Goal: Task Accomplishment & Management: Use online tool/utility

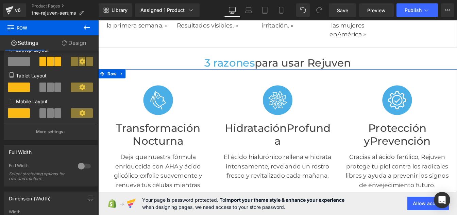
scroll to position [135, 0]
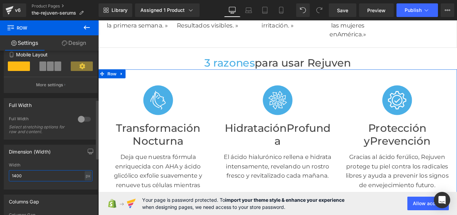
click at [17, 177] on input "1400" at bounding box center [51, 176] width 84 height 11
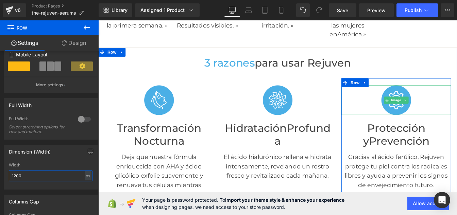
scroll to position [219, 0]
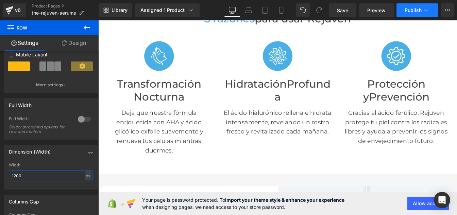
type input "1200"
click at [406, 10] on span "Publish" at bounding box center [413, 9] width 17 height 5
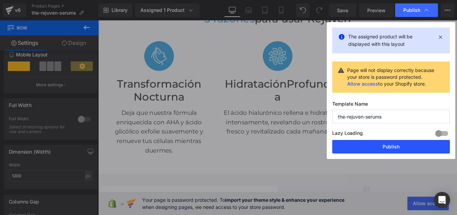
click at [367, 147] on button "Publish" at bounding box center [392, 147] width 118 height 14
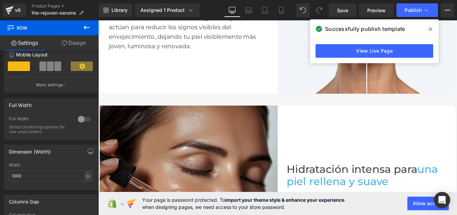
scroll to position [530, 0]
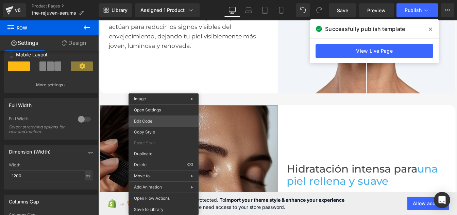
click at [149, 0] on div "Row You are previewing how the Page Preset 1 will restyle your page. You can no…" at bounding box center [228, 0] width 457 height 0
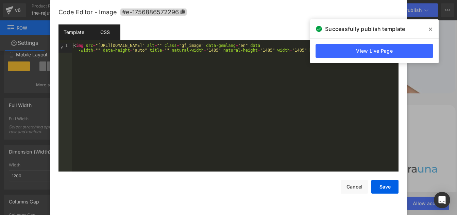
click at [109, 30] on div "CSS" at bounding box center [105, 32] width 31 height 15
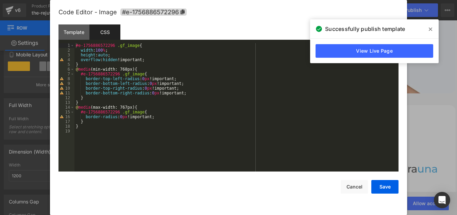
click at [141, 88] on div "#e-1756886572296 .gf_image { width : 100 % ; height : auto ; overflow : hidden …" at bounding box center [237, 112] width 324 height 138
click at [148, 92] on div "#e-1756886572296 .gf_image { width : 100 % ; height : auto ; overflow : hidden …" at bounding box center [237, 112] width 324 height 138
drag, startPoint x: 388, startPoint y: 188, endPoint x: 304, endPoint y: 172, distance: 85.3
click at [388, 188] on button "Save" at bounding box center [385, 187] width 27 height 14
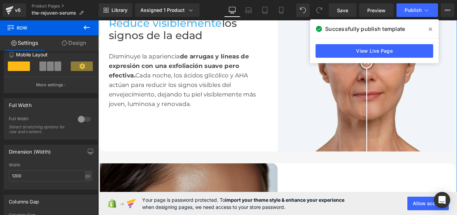
scroll to position [553, 0]
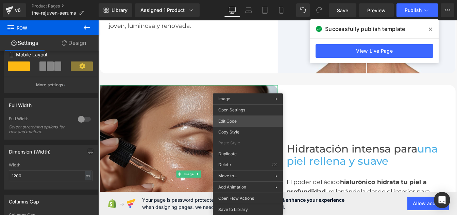
click at [226, 0] on div "Row You are previewing how the Page Preset 1 will restyle your page. You can no…" at bounding box center [228, 0] width 457 height 0
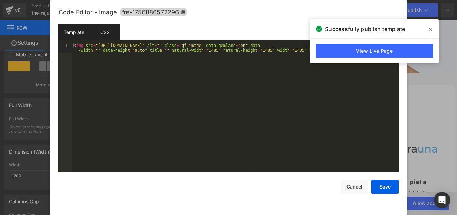
click at [102, 30] on div "CSS" at bounding box center [105, 32] width 31 height 15
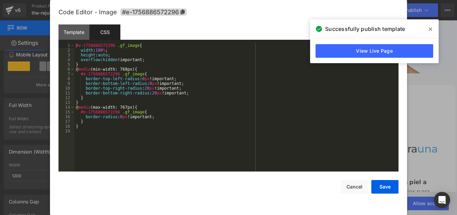
click at [139, 79] on div "#e-1756886572296 .gf_image { width : 100 % ; height : auto ; overflow : hidden …" at bounding box center [237, 112] width 324 height 138
click at [145, 84] on div "#e-1756886572296 .gf_image { width : 100 % ; height : auto ; overflow : hidden …" at bounding box center [237, 112] width 324 height 138
click at [143, 88] on div "#e-1756886572296 .gf_image { width : 100 % ; height : auto ; overflow : hidden …" at bounding box center [237, 112] width 324 height 138
click at [150, 93] on div "#e-1756886572296 .gf_image { width : 100 % ; height : auto ; overflow : hidden …" at bounding box center [237, 112] width 324 height 138
click at [384, 184] on button "Save" at bounding box center [385, 187] width 27 height 14
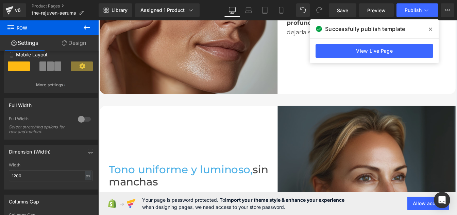
scroll to position [747, 0]
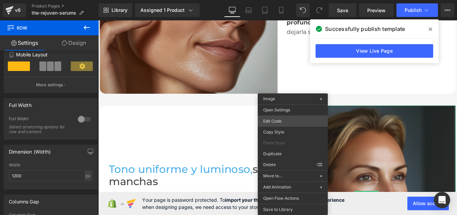
click at [277, 0] on div "Row You are previewing how the Page Preset 1 will restyle your page. You can no…" at bounding box center [228, 0] width 457 height 0
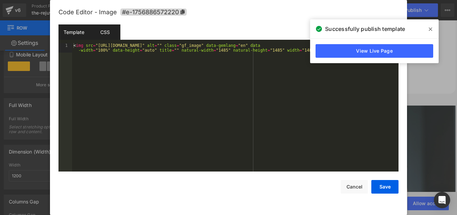
click at [104, 35] on div "CSS" at bounding box center [105, 32] width 31 height 15
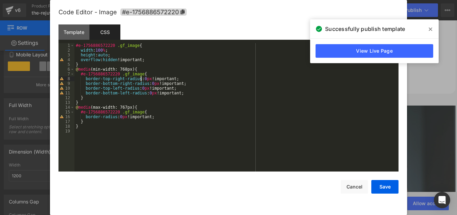
click at [141, 80] on div "#e-1756886572220 .gf_image { width : 100 % ; height : auto ; overflow : hidden …" at bounding box center [237, 112] width 324 height 138
click at [148, 82] on div "#e-1756886572220 .gf_image { width : 100 % ; height : auto ; overflow : hidden …" at bounding box center [237, 112] width 324 height 138
click at [381, 194] on button "Save" at bounding box center [385, 187] width 27 height 14
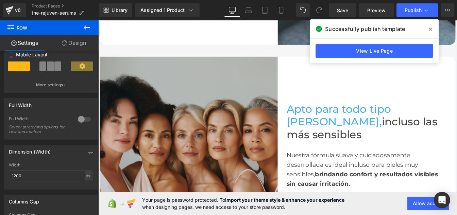
scroll to position [1022, 0]
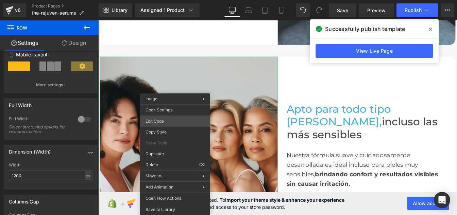
click at [161, 0] on div "Row You are previewing how the Page Preset 1 will restyle your page. You can no…" at bounding box center [228, 0] width 457 height 0
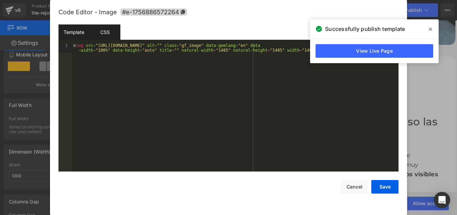
click at [99, 27] on div "CSS" at bounding box center [105, 32] width 31 height 15
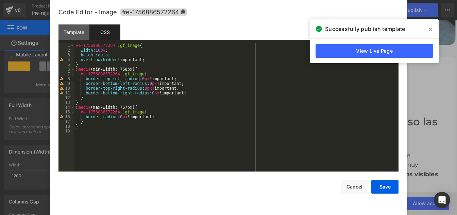
click at [140, 80] on div "#e-1756886572264 .gf_image { width : 100 % ; height : auto ; overflow : hidden …" at bounding box center [237, 112] width 324 height 138
click at [145, 83] on div "#e-1756886572264 .gf_image { width : 100 % ; height : auto ; overflow : hidden …" at bounding box center [237, 112] width 324 height 138
click at [391, 187] on button "Save" at bounding box center [385, 187] width 27 height 14
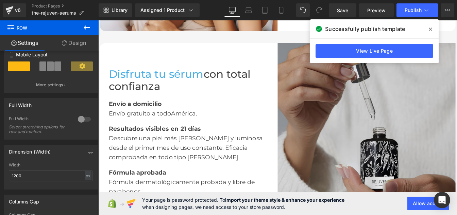
scroll to position [1255, 0]
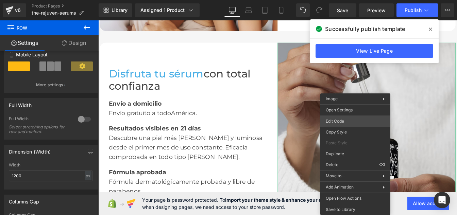
click at [341, 0] on div "Row You are previewing how the Page Preset 1 will restyle your page. You can no…" at bounding box center [228, 0] width 457 height 0
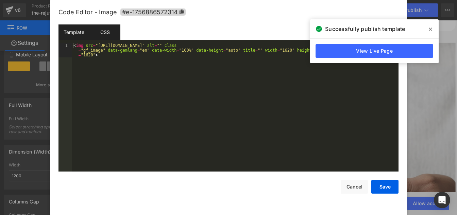
click at [108, 34] on div "CSS" at bounding box center [105, 32] width 31 height 15
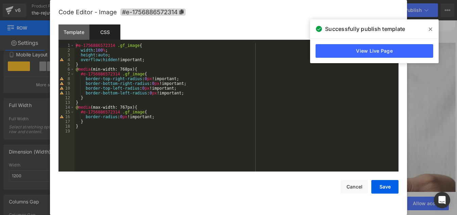
click at [140, 87] on div "#e-1756886572314 .gf_image { width : 100 % ; height : auto ; overflow : hidden …" at bounding box center [237, 112] width 324 height 138
click at [145, 93] on div "#e-1756886572314 .gf_image { width : 100 % ; height : auto ; overflow : hidden …" at bounding box center [237, 112] width 324 height 138
click at [393, 185] on button "Save" at bounding box center [385, 187] width 27 height 14
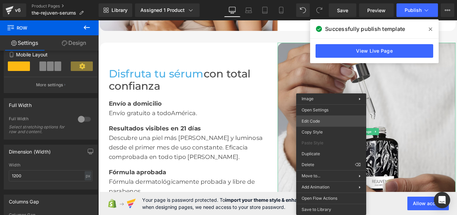
click at [315, 0] on div "Row You are previewing how the Page Preset 1 will restyle your page. You can no…" at bounding box center [228, 0] width 457 height 0
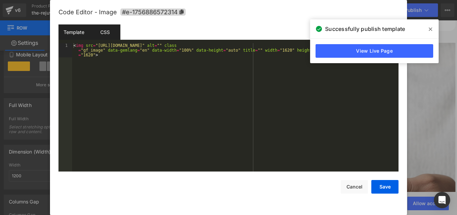
click at [109, 33] on div "CSS" at bounding box center [105, 32] width 31 height 15
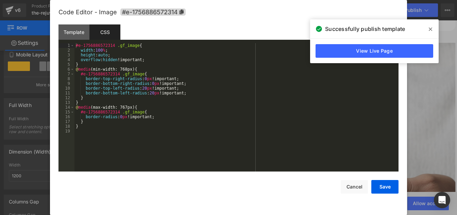
click at [141, 77] on div "#e-1756886572314 .gf_image { width : 100 % ; height : auto ; overflow : hidden …" at bounding box center [237, 112] width 324 height 138
click at [148, 83] on div "#e-1756886572314 .gf_image { width : 100 % ; height : auto ; overflow : hidden …" at bounding box center [237, 112] width 324 height 138
click at [142, 87] on div "#e-1756886572314 .gf_image { width : 100 % ; height : auto ; overflow : hidden …" at bounding box center [237, 112] width 324 height 138
click at [148, 92] on div "#e-1756886572314 .gf_image { width : 100 % ; height : auto ; overflow : hidden …" at bounding box center [237, 112] width 324 height 138
click at [381, 191] on button "Save" at bounding box center [385, 187] width 27 height 14
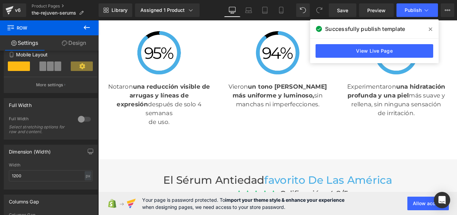
scroll to position [1876, 0]
click at [250, 9] on icon at bounding box center [248, 10] width 7 height 7
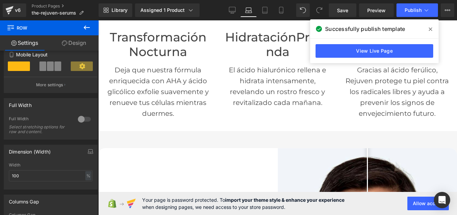
scroll to position [389, 0]
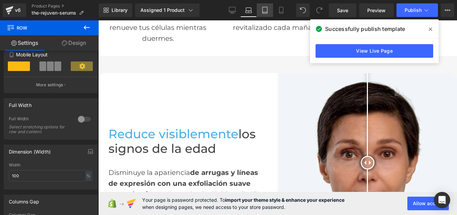
click at [264, 6] on link "Tablet" at bounding box center [265, 10] width 16 height 14
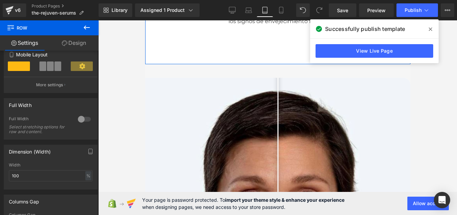
scroll to position [607, 0]
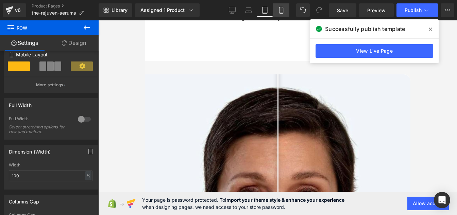
drag, startPoint x: 288, startPoint y: 8, endPoint x: 81, endPoint y: 5, distance: 207.0
click at [288, 8] on link "Mobile" at bounding box center [281, 10] width 16 height 14
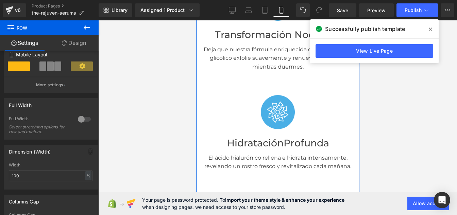
scroll to position [648, 0]
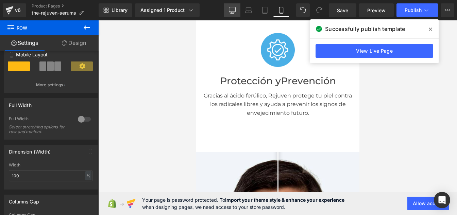
click at [233, 11] on icon at bounding box center [232, 10] width 7 height 7
type input "1200"
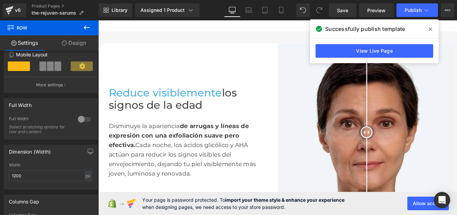
scroll to position [384, 0]
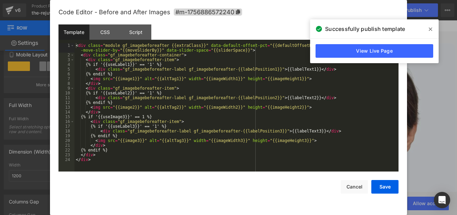
click at [294, 0] on div "Row You are previewing how the Page Preset 1 will restyle your page. You can no…" at bounding box center [228, 0] width 457 height 0
click at [107, 32] on div "CSS" at bounding box center [105, 32] width 31 height 15
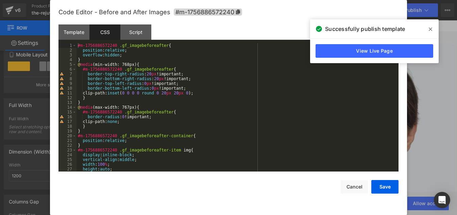
click at [142, 83] on div "#m-1756886572240 .gf_imagebeforeafter { position : relative ; overflow : hidden…" at bounding box center [237, 112] width 320 height 138
click at [146, 87] on div "#m-1756886572240 .gf_imagebeforeafter { position : relative ; overflow : hidden…" at bounding box center [237, 112] width 320 height 138
click at [381, 190] on button "Save" at bounding box center [385, 187] width 27 height 14
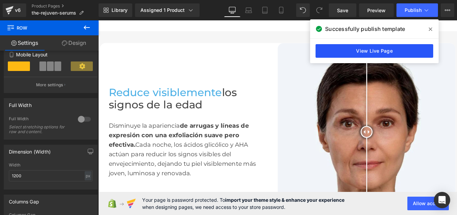
click at [356, 48] on link "View Live Page" at bounding box center [375, 51] width 118 height 14
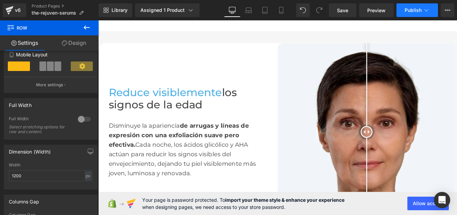
click at [415, 16] on button "Publish" at bounding box center [418, 10] width 42 height 14
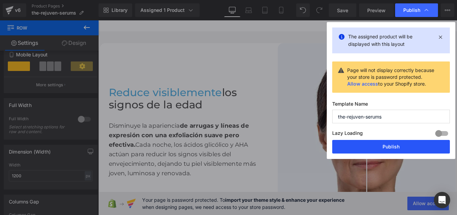
click at [369, 150] on button "Publish" at bounding box center [392, 147] width 118 height 14
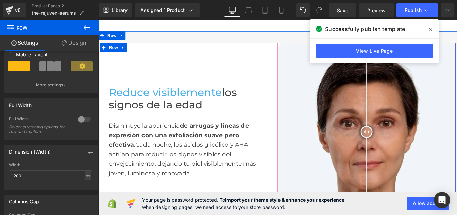
click at [353, 126] on img at bounding box center [406, 149] width 204 height 204
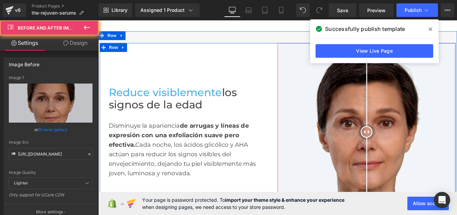
click at [353, 126] on img at bounding box center [406, 149] width 204 height 204
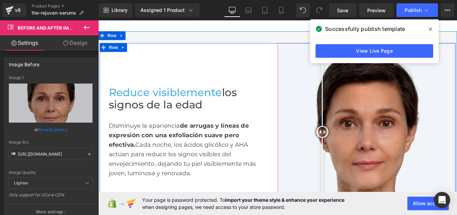
click at [353, 126] on div at bounding box center [406, 149] width 204 height 204
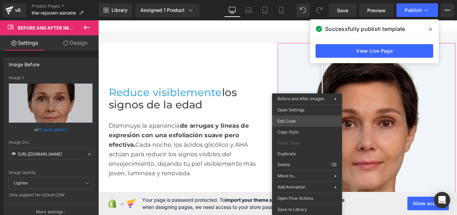
click at [287, 0] on div "Row You are previewing how the Page Preset 1 will restyle your page. You can no…" at bounding box center [228, 0] width 457 height 0
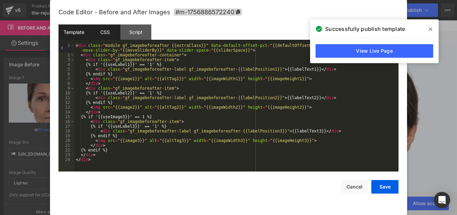
click at [103, 31] on div "CSS" at bounding box center [105, 32] width 31 height 15
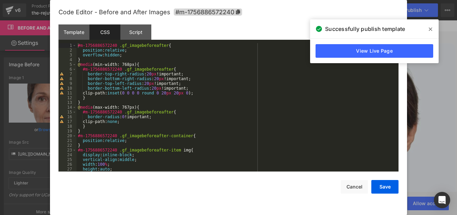
click at [143, 83] on div "#m-1756886572240 .gf_imagebeforeafter { position : relative ; overflow : hidden…" at bounding box center [237, 112] width 320 height 138
click at [150, 90] on div "#m-1756886572240 .gf_imagebeforeafter { position : relative ; overflow : hidden…" at bounding box center [237, 112] width 320 height 138
click at [386, 189] on button "Save" at bounding box center [385, 187] width 27 height 14
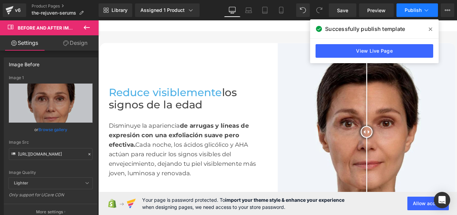
click at [406, 15] on button "Publish" at bounding box center [418, 10] width 42 height 14
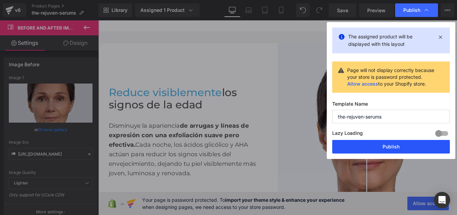
click at [364, 147] on button "Publish" at bounding box center [392, 147] width 118 height 14
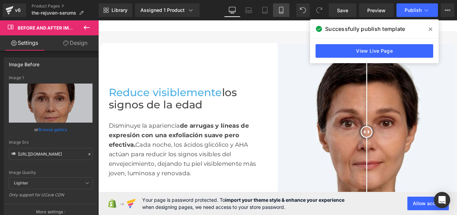
click at [284, 9] on icon at bounding box center [281, 10] width 7 height 7
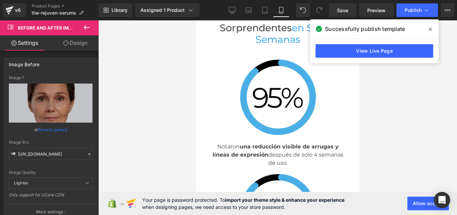
scroll to position [2465, 0]
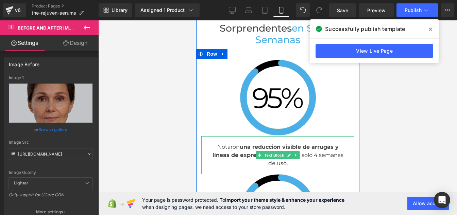
click at [265, 160] on p "de uso." at bounding box center [278, 164] width 140 height 8
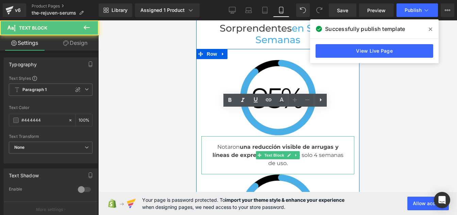
click at [265, 160] on p "de uso." at bounding box center [278, 164] width 140 height 8
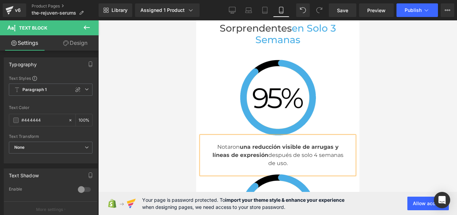
click at [197, 104] on div "Image Notaron una reducción visible de arrugas y líneas de expresión después de…" at bounding box center [277, 117] width 163 height 115
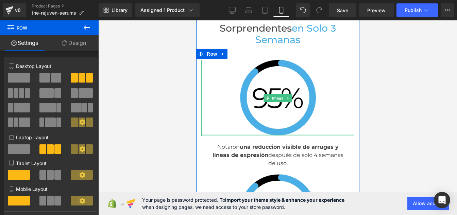
click at [201, 135] on div at bounding box center [277, 136] width 153 height 2
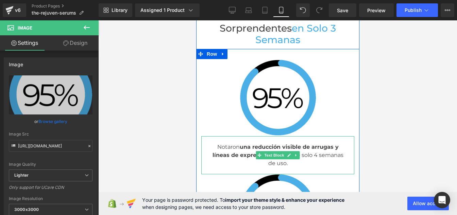
click at [201, 136] on div "Notaron una reducción visible de arrugas y líneas de expresión después de solo …" at bounding box center [277, 155] width 153 height 38
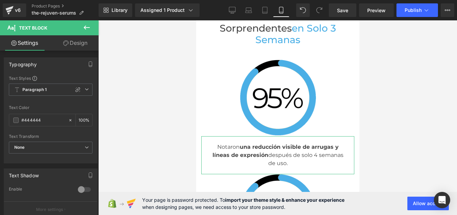
click at [71, 46] on link "Design" at bounding box center [75, 42] width 49 height 15
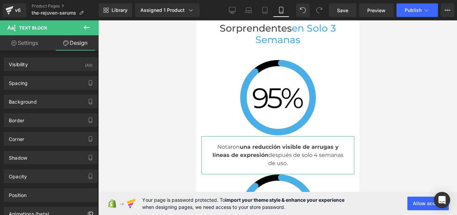
click at [28, 44] on link "Settings" at bounding box center [24, 42] width 49 height 15
type input "100"
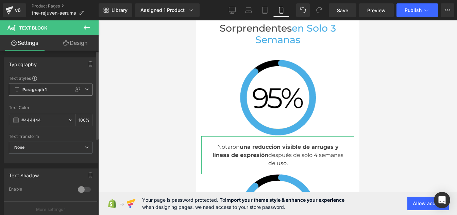
click at [36, 92] on b "Paragraph 1" at bounding box center [34, 90] width 25 height 6
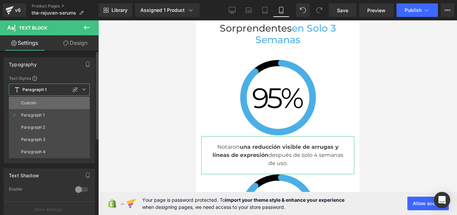
click at [36, 101] on div "Custom" at bounding box center [28, 103] width 15 height 5
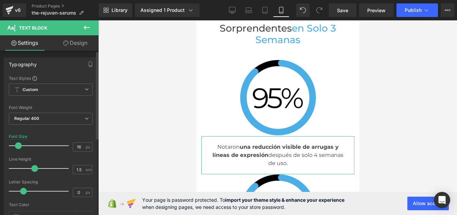
type input "15"
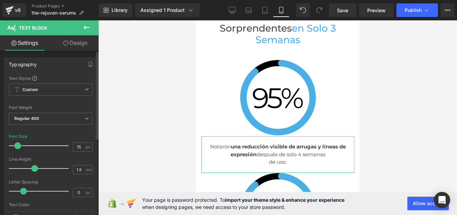
click at [18, 147] on span at bounding box center [17, 146] width 7 height 7
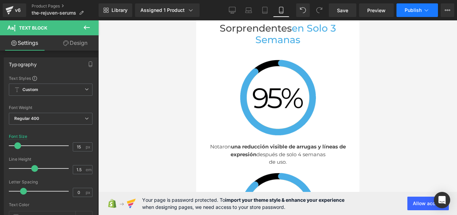
click at [418, 13] on span "Publish" at bounding box center [413, 9] width 17 height 5
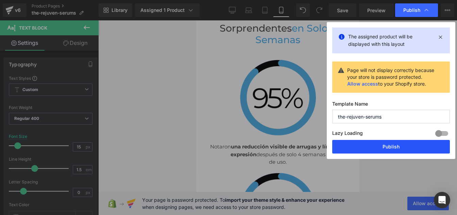
click at [382, 146] on button "Publish" at bounding box center [392, 147] width 118 height 14
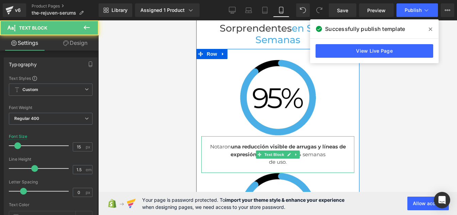
click at [265, 159] on p "de uso." at bounding box center [278, 163] width 140 height 8
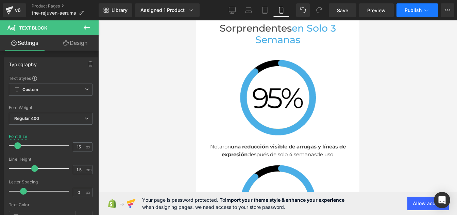
click at [408, 12] on span "Publish" at bounding box center [413, 9] width 17 height 5
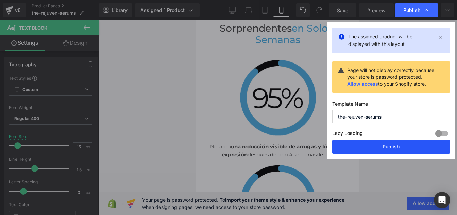
click at [380, 145] on button "Publish" at bounding box center [392, 147] width 118 height 14
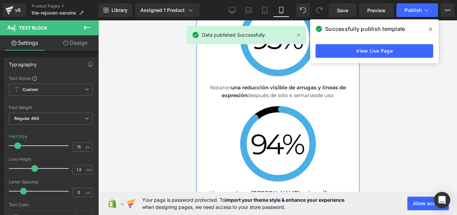
scroll to position [2524, 0]
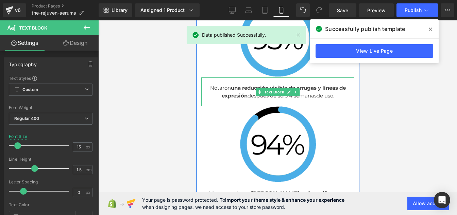
click at [229, 85] on span "una reducción visible de arrugas y líneas de expresión" at bounding box center [284, 92] width 124 height 14
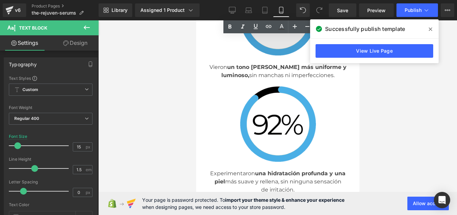
scroll to position [2653, 0]
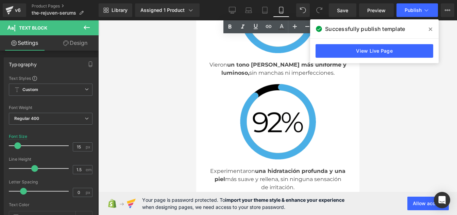
click at [230, 167] on p "Experimentaron una hidratación profunda y una piel más suave y rellena, sin nin…" at bounding box center [278, 175] width 140 height 16
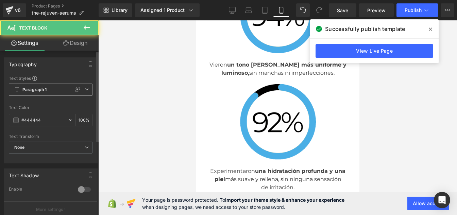
click at [35, 89] on b "Paragraph 1" at bounding box center [34, 90] width 25 height 6
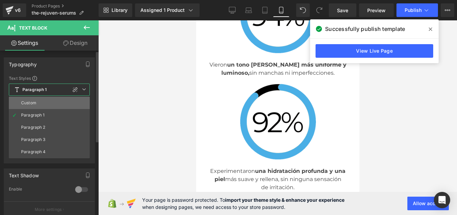
click at [35, 103] on div "Custom" at bounding box center [28, 103] width 15 height 5
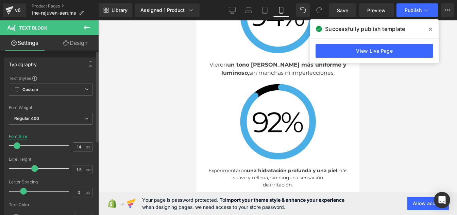
type input "15"
click at [18, 146] on span at bounding box center [17, 146] width 7 height 7
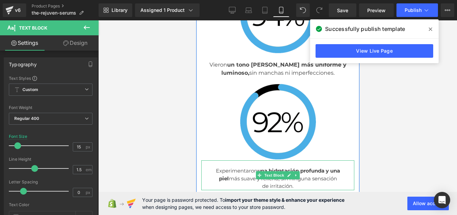
click at [260, 183] on p "de irritación." at bounding box center [278, 187] width 140 height 8
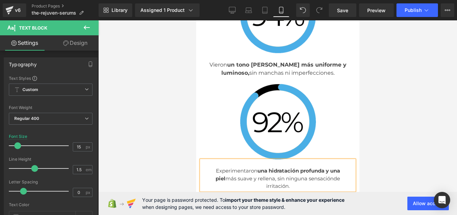
click at [260, 167] on p "Experimentaron una hidratación profunda y una piel más suave y rellena, sin nin…" at bounding box center [278, 178] width 140 height 23
click at [327, 176] on span "de irritación." at bounding box center [303, 183] width 74 height 14
click at [410, 8] on span "Publish" at bounding box center [413, 9] width 17 height 5
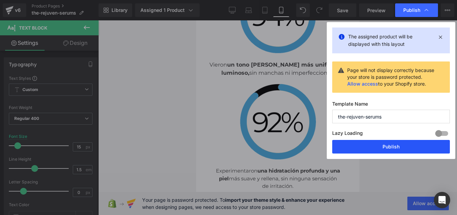
click at [371, 144] on button "Publish" at bounding box center [392, 147] width 118 height 14
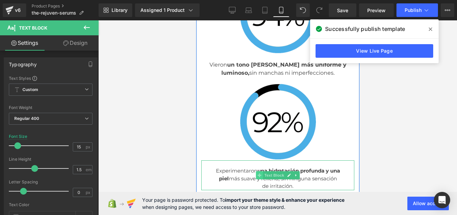
click at [256, 172] on span at bounding box center [259, 176] width 7 height 8
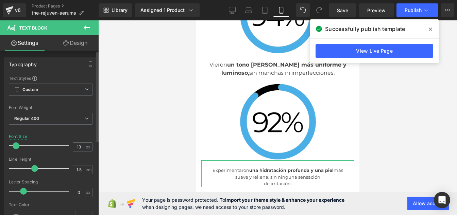
type input "14"
click at [17, 147] on span at bounding box center [17, 146] width 7 height 7
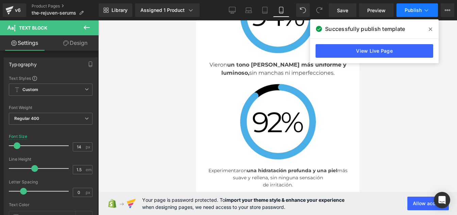
click at [410, 13] on span "Publish" at bounding box center [413, 9] width 17 height 5
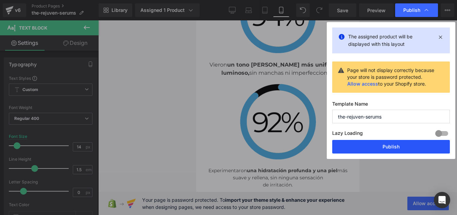
click at [381, 148] on button "Publish" at bounding box center [392, 147] width 118 height 14
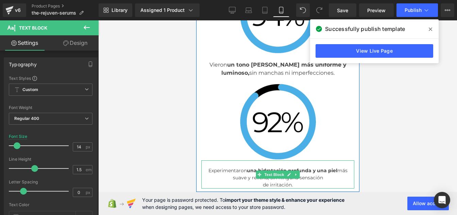
click at [258, 182] on p "de irritación." at bounding box center [278, 185] width 140 height 7
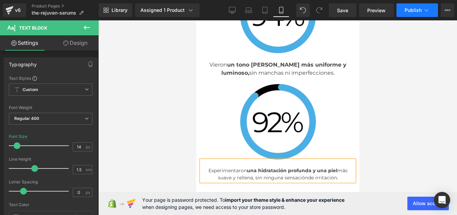
click at [418, 10] on span "Publish" at bounding box center [413, 9] width 17 height 5
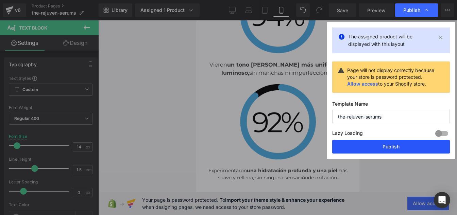
click at [381, 146] on button "Publish" at bounding box center [392, 147] width 118 height 14
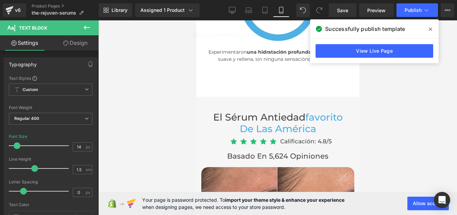
scroll to position [2771, 0]
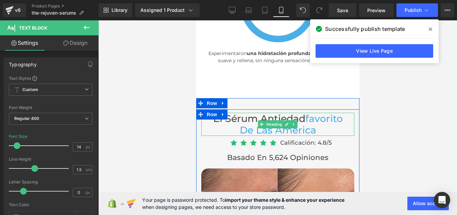
click at [237, 113] on h3 "El sérum antiedad favorito de las América" at bounding box center [278, 124] width 140 height 23
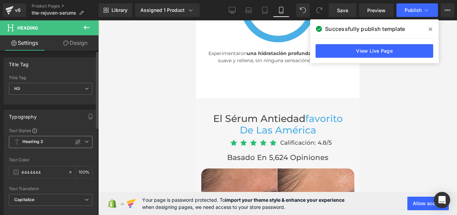
click at [44, 141] on span "Heading 2" at bounding box center [51, 142] width 84 height 12
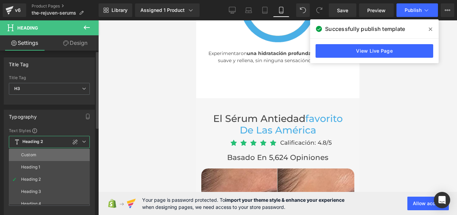
click at [39, 157] on li "Custom" at bounding box center [51, 155] width 84 height 12
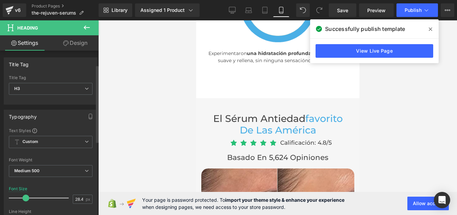
scroll to position [31, 0]
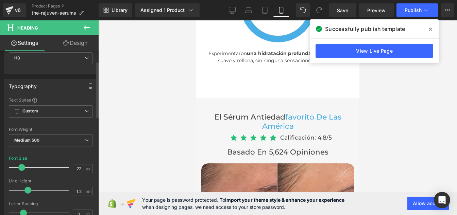
type input "23"
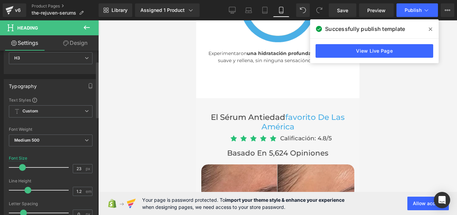
drag, startPoint x: 26, startPoint y: 167, endPoint x: 23, endPoint y: 169, distance: 3.5
click at [23, 169] on span at bounding box center [22, 167] width 7 height 7
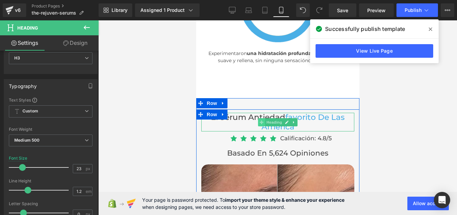
click at [258, 118] on span at bounding box center [261, 122] width 7 height 8
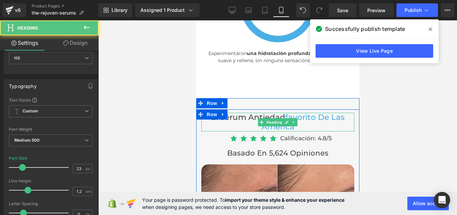
click at [261, 113] on span "favorito de las América" at bounding box center [303, 122] width 84 height 19
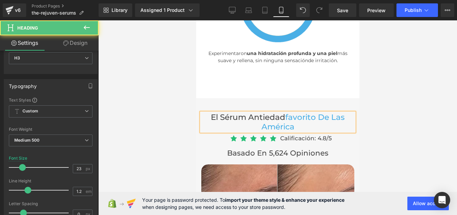
click at [330, 113] on span "favorito de las América" at bounding box center [303, 122] width 84 height 19
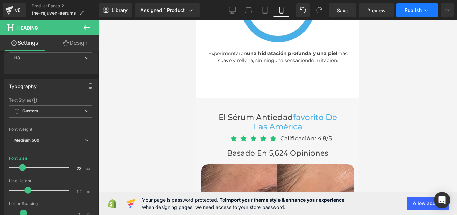
click at [414, 10] on span "Publish" at bounding box center [413, 9] width 17 height 5
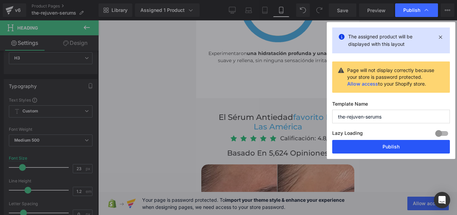
click at [378, 143] on button "Publish" at bounding box center [392, 147] width 118 height 14
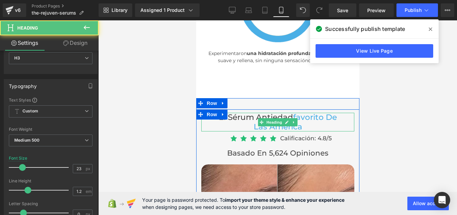
click at [254, 122] on span "las América" at bounding box center [278, 127] width 49 height 10
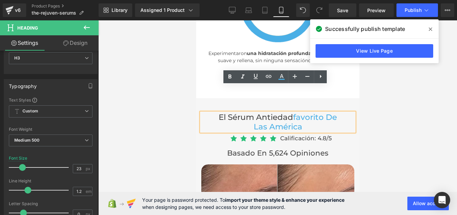
click at [323, 113] on span "favorito de" at bounding box center [315, 118] width 44 height 10
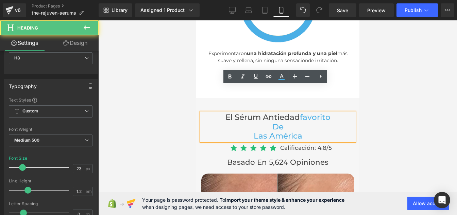
click at [247, 132] on h3 "las América" at bounding box center [278, 137] width 140 height 10
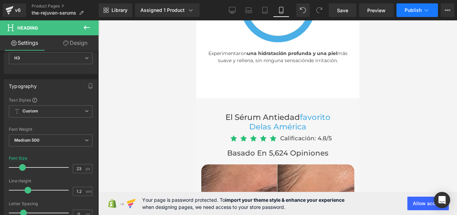
click at [418, 9] on span "Publish" at bounding box center [413, 9] width 17 height 5
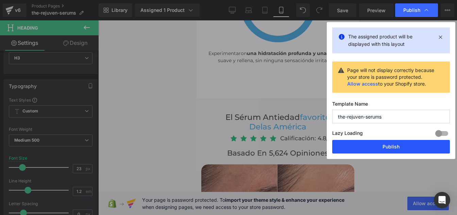
click at [377, 147] on button "Publish" at bounding box center [392, 147] width 118 height 14
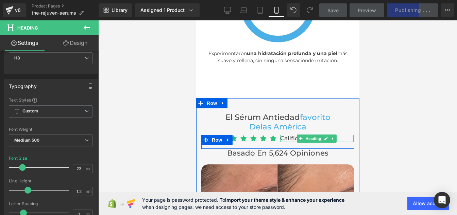
click at [286, 135] on span "Calificación: 4.8/5" at bounding box center [306, 138] width 52 height 7
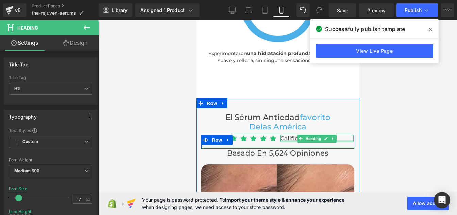
click at [285, 141] on div at bounding box center [317, 142] width 74 height 2
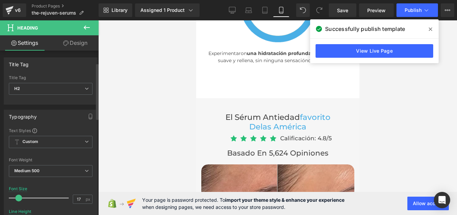
scroll to position [37, 0]
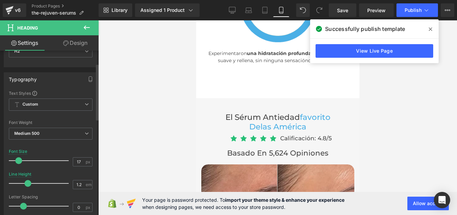
click at [18, 159] on span at bounding box center [18, 161] width 7 height 7
type input "1.4"
drag, startPoint x: 27, startPoint y: 185, endPoint x: 31, endPoint y: 185, distance: 4.1
click at [31, 185] on span at bounding box center [32, 183] width 7 height 7
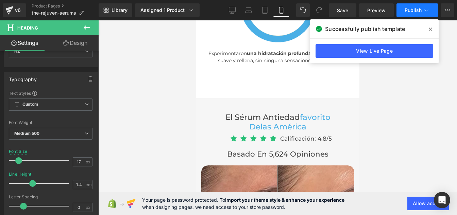
click at [411, 9] on span "Publish" at bounding box center [413, 9] width 17 height 5
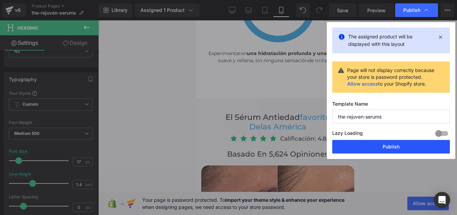
click at [387, 145] on button "Publish" at bounding box center [392, 147] width 118 height 14
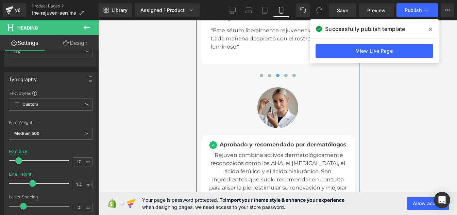
scroll to position [3119, 0]
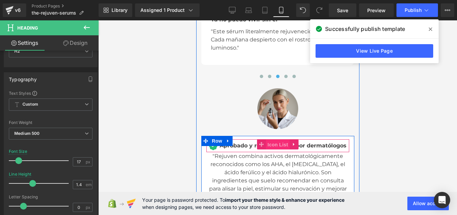
click at [269, 140] on span "Icon List" at bounding box center [278, 145] width 24 height 10
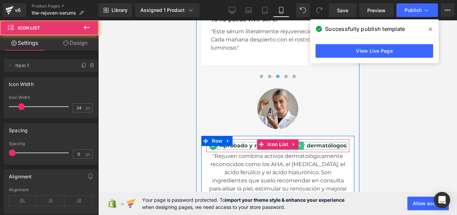
click at [239, 143] on span "Aprobado y recomendado por dermatólogos" at bounding box center [283, 146] width 127 height 6
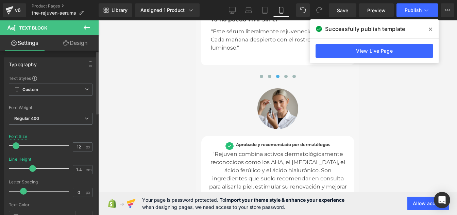
type input "13"
click at [16, 149] on span at bounding box center [16, 146] width 7 height 7
click at [413, 13] on button "Publish" at bounding box center [418, 10] width 42 height 14
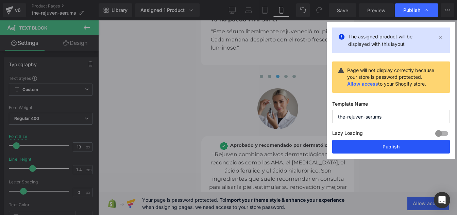
click at [382, 151] on button "Publish" at bounding box center [392, 147] width 118 height 14
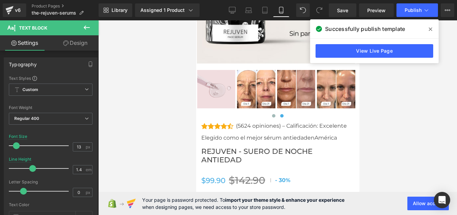
scroll to position [3500, 0]
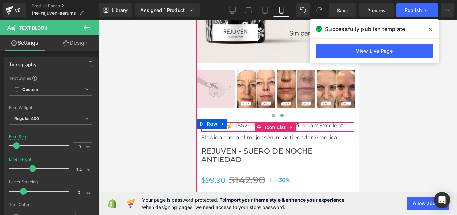
click at [246, 123] on p "(5624 opiniones) – Calificación: Excelente" at bounding box center [291, 126] width 111 height 7
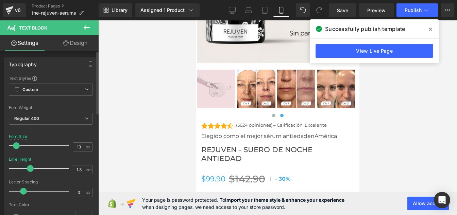
type input "12"
drag, startPoint x: 18, startPoint y: 146, endPoint x: 16, endPoint y: 149, distance: 3.7
click at [16, 149] on span at bounding box center [16, 146] width 7 height 7
type input "1.7"
drag, startPoint x: 32, startPoint y: 167, endPoint x: 41, endPoint y: 167, distance: 8.9
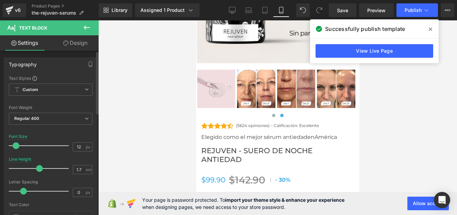
click at [41, 167] on span at bounding box center [39, 168] width 7 height 7
click at [409, 10] on span "Publish" at bounding box center [413, 9] width 17 height 5
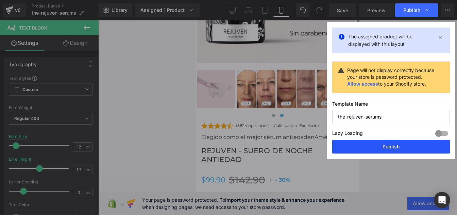
click at [371, 147] on button "Publish" at bounding box center [392, 147] width 118 height 14
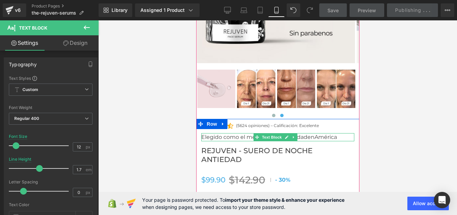
click at [243, 133] on p "Elegido como el mejor sérum antiedad en [GEOGRAPHIC_DATA]" at bounding box center [277, 137] width 153 height 8
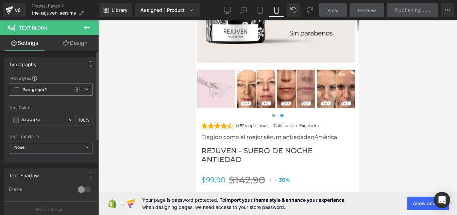
drag, startPoint x: 36, startPoint y: 94, endPoint x: 43, endPoint y: 86, distance: 11.1
click at [43, 86] on span "Paragraph 1" at bounding box center [51, 90] width 84 height 12
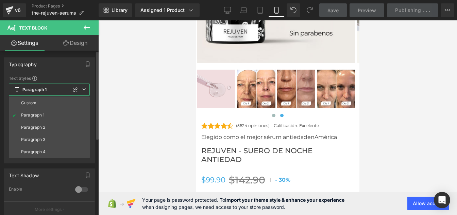
click at [43, 86] on span "Paragraph 1" at bounding box center [49, 90] width 81 height 12
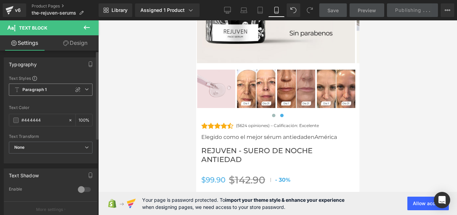
click at [43, 86] on span "Paragraph 1" at bounding box center [51, 90] width 84 height 12
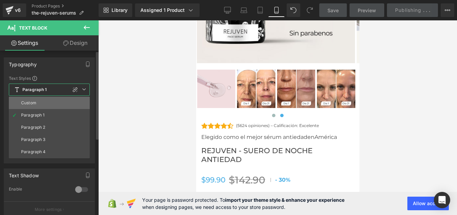
click at [37, 100] on li "Custom" at bounding box center [49, 103] width 81 height 12
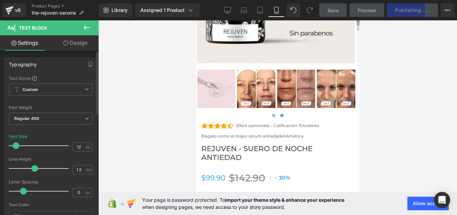
type input "13"
click at [16, 147] on span at bounding box center [16, 146] width 7 height 7
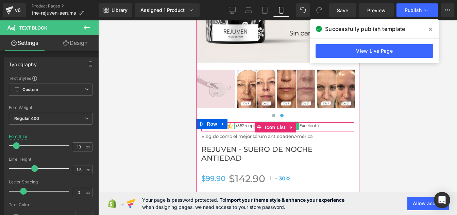
click at [251, 123] on p "(5624 opiniones) – Calificación: Excelente" at bounding box center [277, 126] width 83 height 7
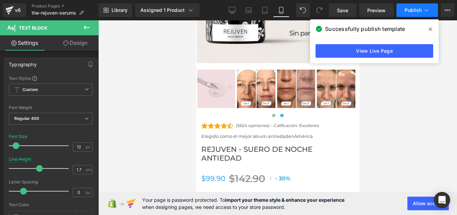
click at [421, 12] on span "Publish" at bounding box center [413, 9] width 17 height 5
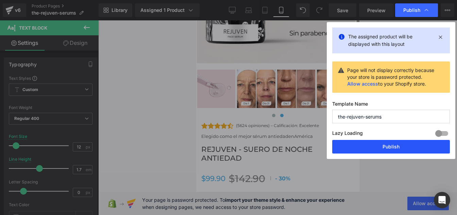
click at [366, 146] on button "Publish" at bounding box center [392, 147] width 118 height 14
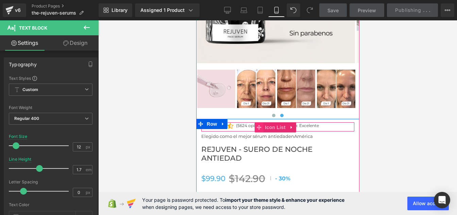
click at [255, 123] on span at bounding box center [258, 128] width 9 height 10
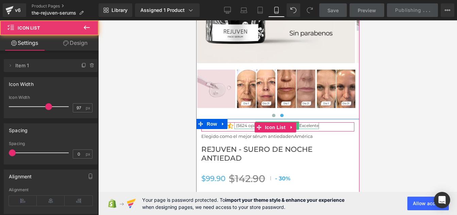
click at [246, 123] on p "(5624 opiniones) – Calificación: Excelente" at bounding box center [277, 126] width 83 height 7
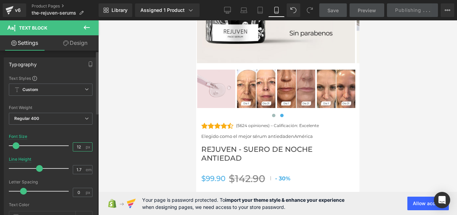
click at [79, 148] on input "12" at bounding box center [79, 147] width 12 height 9
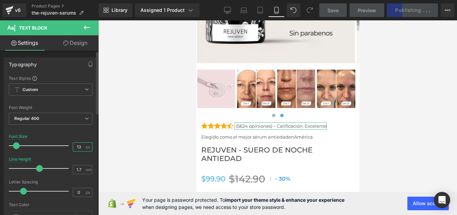
type input "13"
type input "1.4"
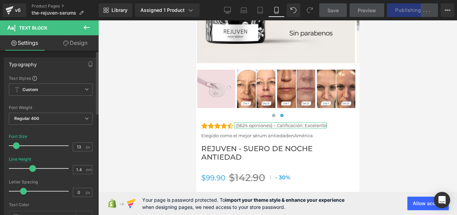
drag, startPoint x: 39, startPoint y: 169, endPoint x: 34, endPoint y: 171, distance: 5.7
click at [34, 171] on span at bounding box center [32, 168] width 7 height 7
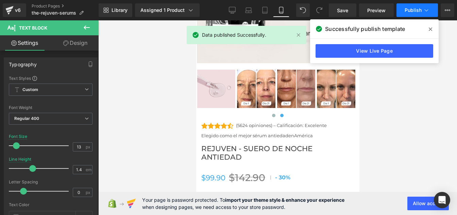
click at [424, 12] on icon at bounding box center [426, 10] width 7 height 7
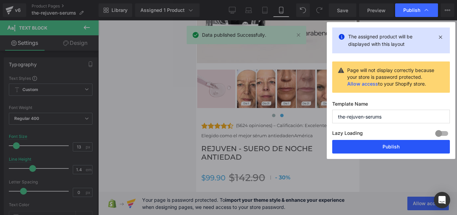
click at [378, 152] on button "Publish" at bounding box center [392, 147] width 118 height 14
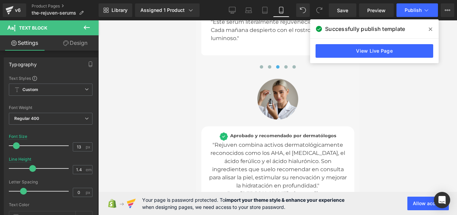
scroll to position [3126, 0]
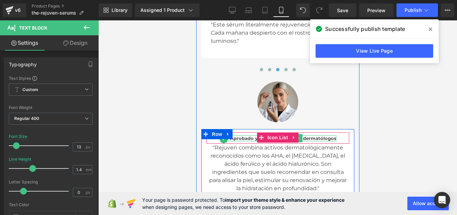
click at [243, 136] on span "Aprobado y recomendado por dermatólogos" at bounding box center [283, 138] width 106 height 5
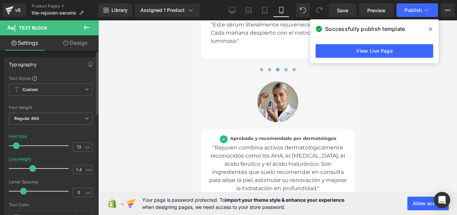
type input "1.6"
drag, startPoint x: 32, startPoint y: 168, endPoint x: 36, endPoint y: 169, distance: 4.5
click at [36, 169] on span at bounding box center [37, 168] width 7 height 7
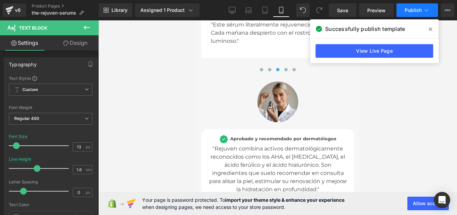
click at [419, 10] on span "Publish" at bounding box center [413, 9] width 17 height 5
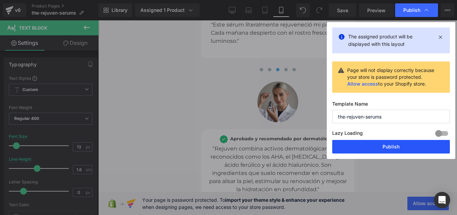
click at [385, 148] on button "Publish" at bounding box center [392, 147] width 118 height 14
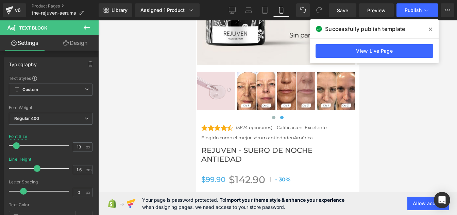
scroll to position [3499, 0]
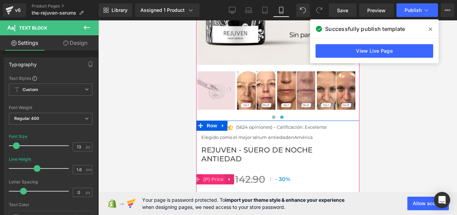
click at [209, 175] on span "(P) Price" at bounding box center [213, 180] width 24 height 10
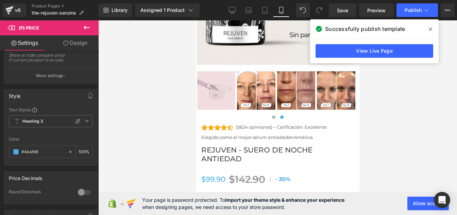
scroll to position [0, 0]
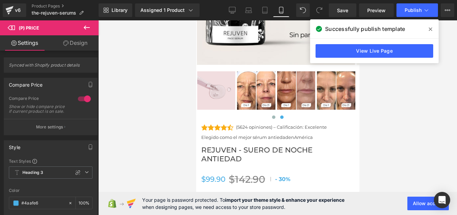
click at [37, 135] on button "More settings" at bounding box center [50, 127] width 93 height 16
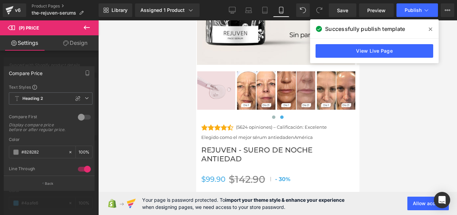
scroll to position [74, 0]
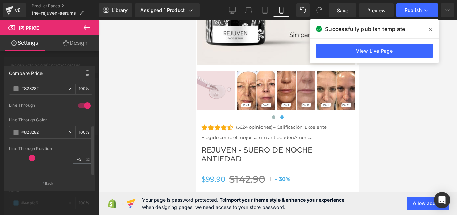
type input "-2"
click at [35, 155] on span at bounding box center [34, 158] width 7 height 7
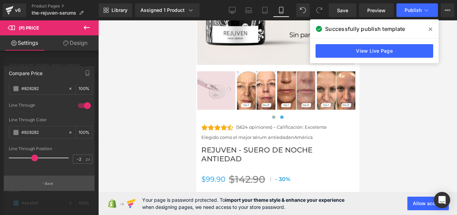
click at [45, 182] on p "Back" at bounding box center [49, 183] width 9 height 5
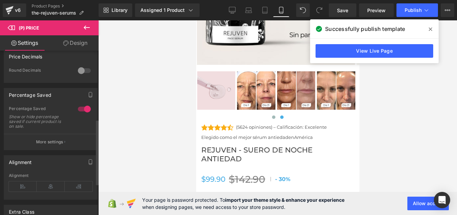
scroll to position [174, 0]
click at [47, 145] on p "More settings" at bounding box center [49, 142] width 27 height 6
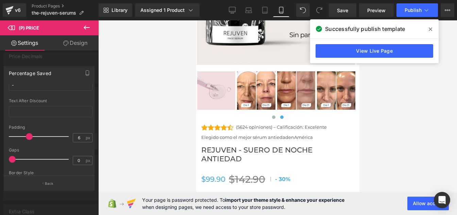
scroll to position [47, 0]
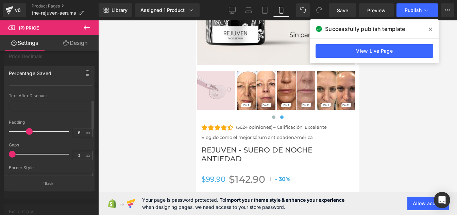
type input "4"
drag, startPoint x: 30, startPoint y: 132, endPoint x: 23, endPoint y: 135, distance: 7.3
click at [23, 135] on div at bounding box center [40, 132] width 56 height 14
type input "0"
click at [9, 155] on span at bounding box center [12, 154] width 7 height 7
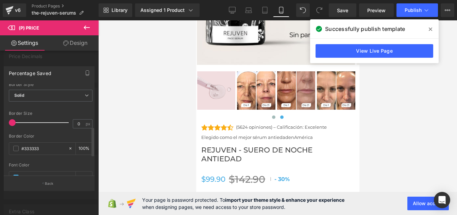
scroll to position [187, 0]
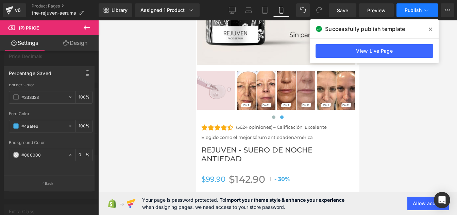
click at [414, 8] on span "Publish" at bounding box center [413, 9] width 17 height 5
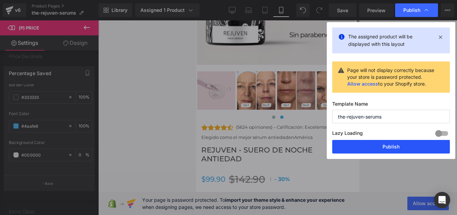
drag, startPoint x: 370, startPoint y: 146, endPoint x: 131, endPoint y: 137, distance: 239.1
click at [370, 146] on button "Publish" at bounding box center [392, 147] width 118 height 14
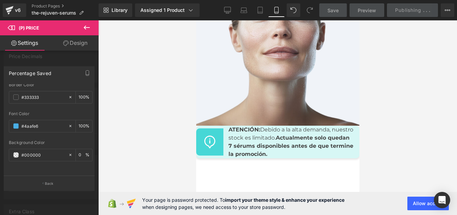
scroll to position [4800, 0]
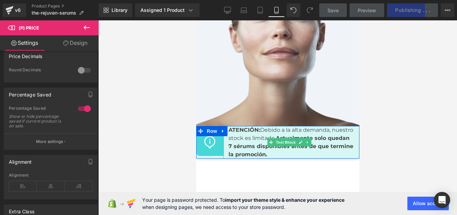
click at [247, 126] on p "ATENCIÓN: Debido a la alta demanda, nuestro stock es limitado. Actualmente solo…" at bounding box center [291, 142] width 126 height 33
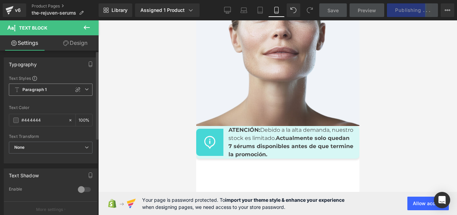
click at [35, 92] on b "Paragraph 1" at bounding box center [34, 90] width 25 height 6
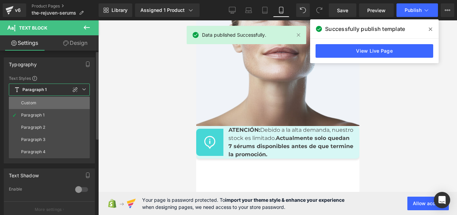
click at [38, 105] on li "Custom" at bounding box center [49, 103] width 81 height 12
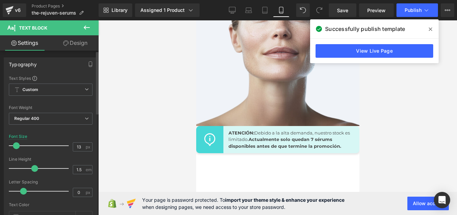
type input "14"
click at [17, 146] on span at bounding box center [17, 146] width 7 height 7
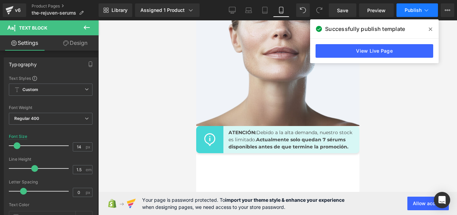
click at [423, 13] on button "Publish" at bounding box center [418, 10] width 42 height 14
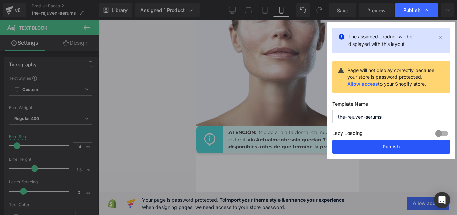
click at [384, 145] on button "Publish" at bounding box center [392, 147] width 118 height 14
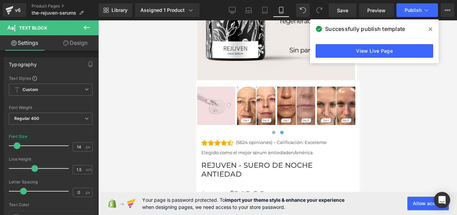
scroll to position [3483, 0]
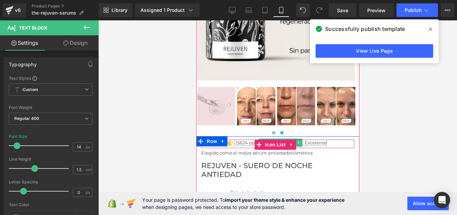
click at [250, 140] on p "(5624 opiniones) – Calificación: Excelente" at bounding box center [281, 143] width 91 height 6
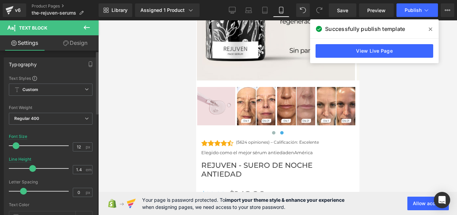
type input "11"
click at [15, 149] on span at bounding box center [15, 146] width 7 height 7
drag, startPoint x: 33, startPoint y: 168, endPoint x: 45, endPoint y: 169, distance: 11.6
click at [45, 169] on span at bounding box center [44, 168] width 7 height 7
type input "1.8"
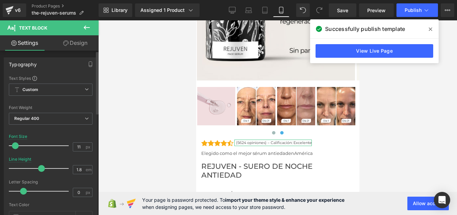
drag, startPoint x: 41, startPoint y: 167, endPoint x: 38, endPoint y: 172, distance: 5.3
click at [38, 172] on span at bounding box center [41, 168] width 7 height 7
type input "-0.7"
drag, startPoint x: 24, startPoint y: 193, endPoint x: 16, endPoint y: 195, distance: 7.7
click at [16, 195] on div at bounding box center [40, 192] width 56 height 14
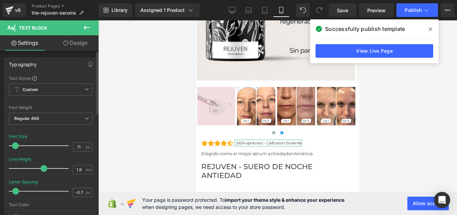
click at [43, 169] on span at bounding box center [44, 168] width 7 height 7
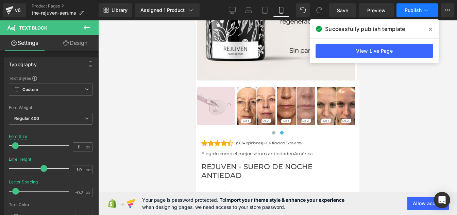
click at [418, 15] on button "Publish" at bounding box center [418, 10] width 42 height 14
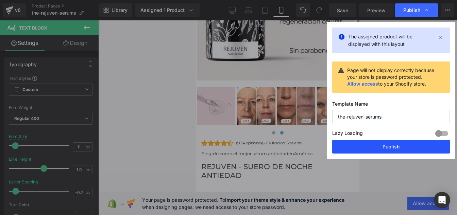
click at [364, 145] on button "Publish" at bounding box center [392, 147] width 118 height 14
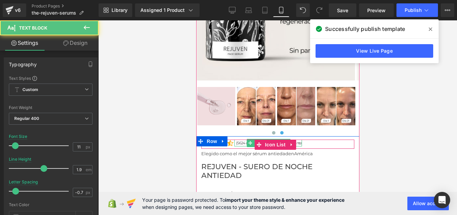
click at [240, 140] on p "(5624 opiniones) – Calificación: Excelente" at bounding box center [269, 143] width 66 height 7
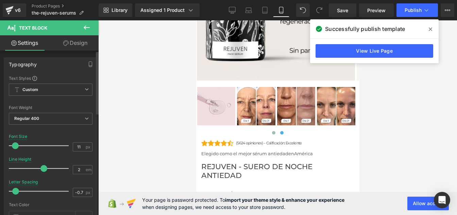
type input "2.1"
drag, startPoint x: 43, startPoint y: 168, endPoint x: 47, endPoint y: 173, distance: 5.9
click at [47, 173] on div at bounding box center [40, 169] width 56 height 14
click at [409, 12] on span "Publish" at bounding box center [413, 9] width 17 height 5
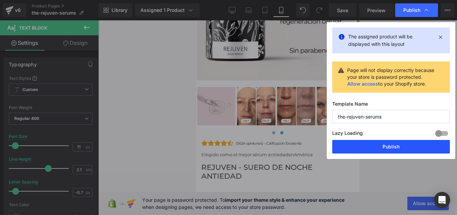
click at [363, 145] on button "Publish" at bounding box center [392, 147] width 118 height 14
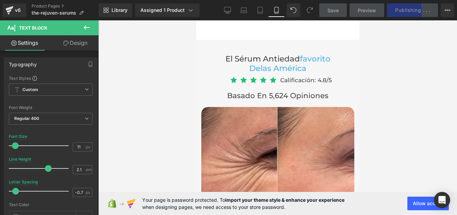
scroll to position [2730, 0]
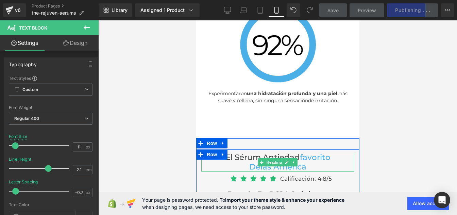
click at [264, 162] on span "las América" at bounding box center [283, 167] width 46 height 10
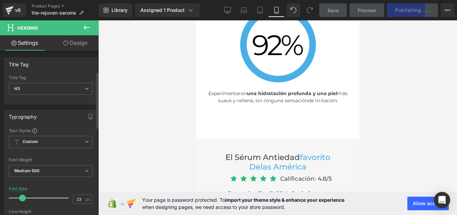
scroll to position [87, 0]
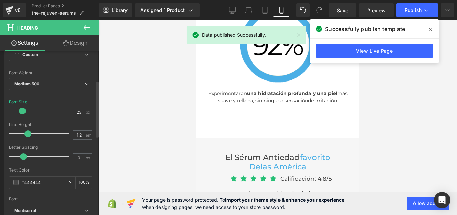
click at [22, 111] on span at bounding box center [22, 111] width 7 height 7
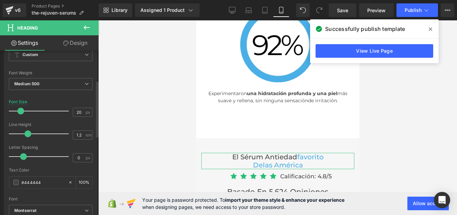
drag, startPoint x: 22, startPoint y: 111, endPoint x: 20, endPoint y: 115, distance: 3.8
click at [20, 115] on div at bounding box center [40, 111] width 56 height 14
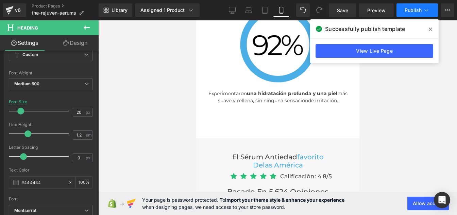
click at [420, 10] on span "Publish" at bounding box center [413, 9] width 17 height 5
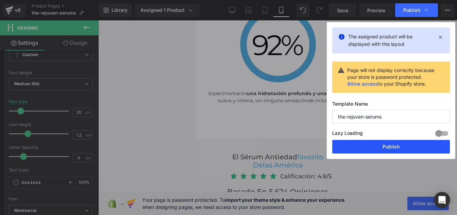
click at [375, 147] on button "Publish" at bounding box center [392, 147] width 118 height 14
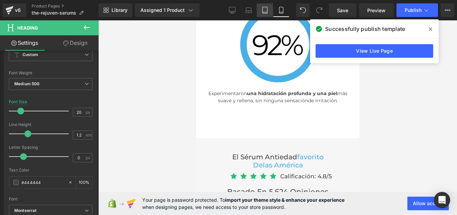
click at [262, 9] on icon at bounding box center [265, 10] width 7 height 7
type input "28.4"
type input "100"
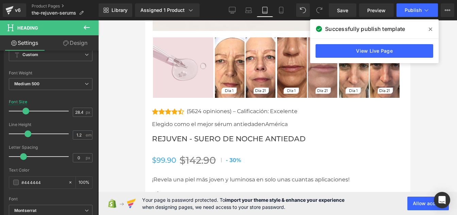
scroll to position [4027, 0]
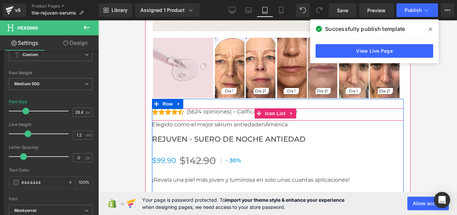
click at [209, 109] on p "(5624 opiniones) – Calificación: Excelente" at bounding box center [242, 112] width 111 height 6
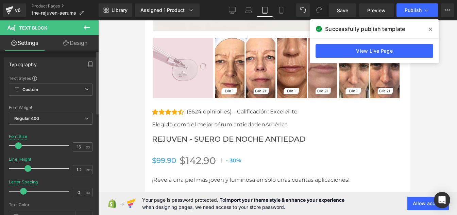
type input "1.4"
drag, startPoint x: 28, startPoint y: 168, endPoint x: 33, endPoint y: 168, distance: 5.1
click at [33, 168] on span at bounding box center [32, 168] width 7 height 7
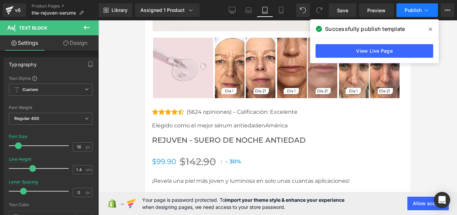
click at [408, 15] on button "Publish" at bounding box center [418, 10] width 42 height 14
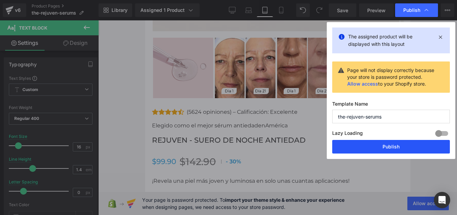
click at [381, 147] on button "Publish" at bounding box center [392, 147] width 118 height 14
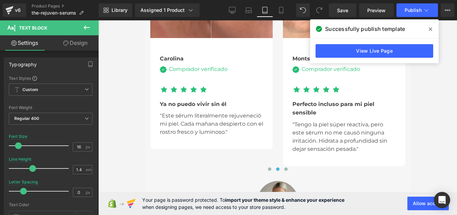
scroll to position [3445, 0]
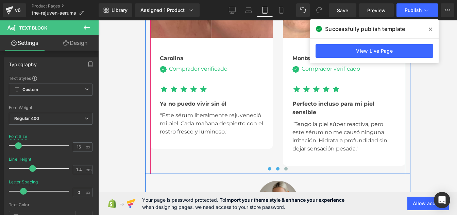
click at [268, 167] on span at bounding box center [269, 168] width 3 height 3
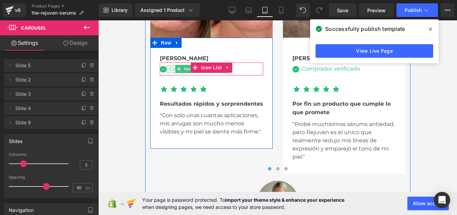
click at [171, 67] on div "Comprador verificado" at bounding box center [196, 68] width 61 height 7
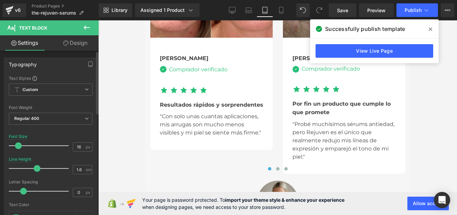
drag, startPoint x: 31, startPoint y: 167, endPoint x: 36, endPoint y: 167, distance: 4.4
click at [36, 167] on span at bounding box center [37, 168] width 7 height 7
type input "1.5"
drag, startPoint x: 36, startPoint y: 167, endPoint x: 34, endPoint y: 163, distance: 4.3
click at [34, 163] on div at bounding box center [40, 169] width 56 height 14
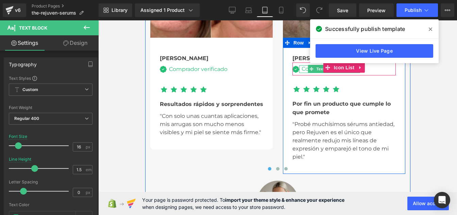
click at [304, 67] on div "Comprador verificado" at bounding box center [329, 68] width 61 height 7
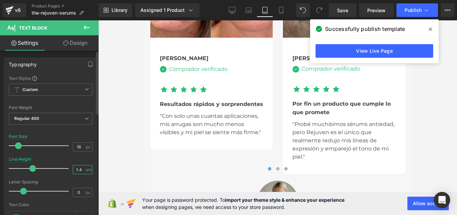
click at [79, 171] on input "1.4" at bounding box center [79, 170] width 12 height 9
type input "1.5"
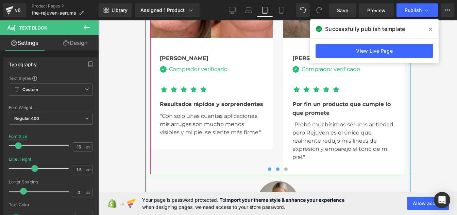
click at [276, 169] on span at bounding box center [277, 169] width 3 height 3
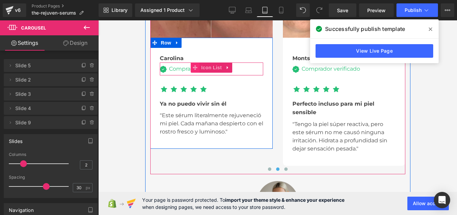
click at [191, 71] on span at bounding box center [195, 68] width 9 height 10
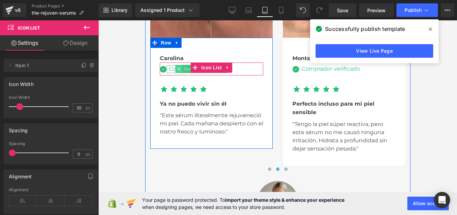
click at [175, 69] on span at bounding box center [178, 69] width 7 height 8
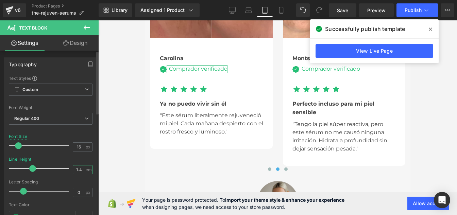
click at [81, 171] on input "1.4" at bounding box center [79, 170] width 12 height 9
type input "1.5"
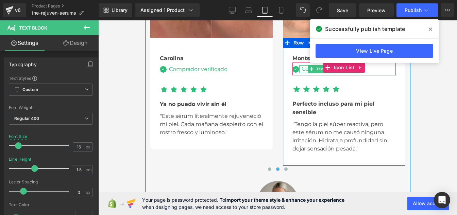
click at [305, 67] on div "Comprador verificado" at bounding box center [329, 68] width 61 height 7
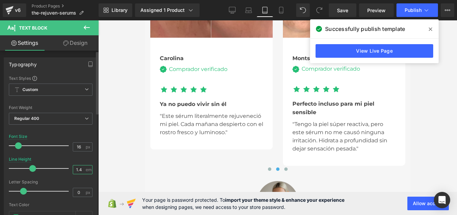
click at [78, 169] on input "1.4" at bounding box center [79, 170] width 12 height 9
type input "1.5"
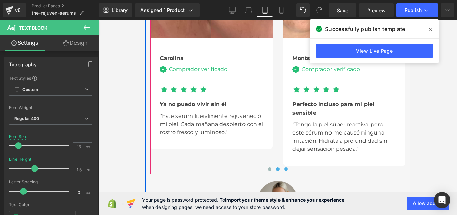
click at [284, 168] on span at bounding box center [285, 169] width 3 height 3
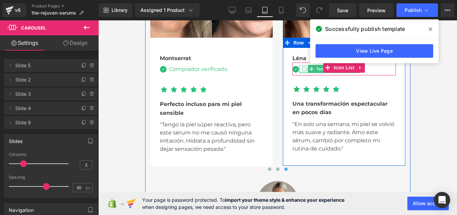
click at [304, 71] on div at bounding box center [329, 72] width 61 height 2
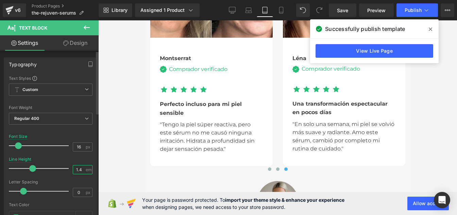
click at [78, 171] on input "1.4" at bounding box center [79, 170] width 12 height 9
type input "1.5"
click at [420, 10] on span "Publish" at bounding box center [413, 9] width 17 height 5
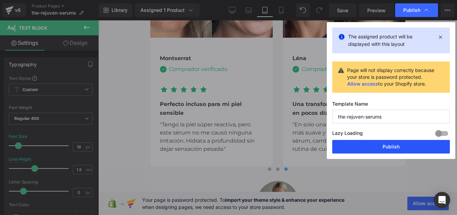
click at [384, 148] on button "Publish" at bounding box center [392, 147] width 118 height 14
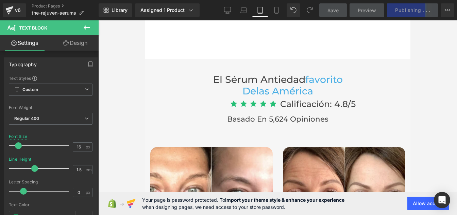
scroll to position [3214, 0]
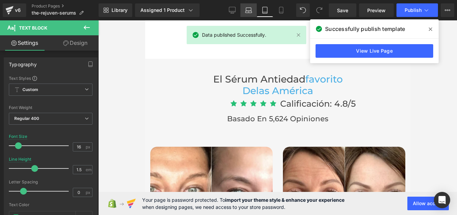
click at [249, 12] on icon at bounding box center [248, 10] width 7 height 7
type input "20"
type input "1.1"
type input "100"
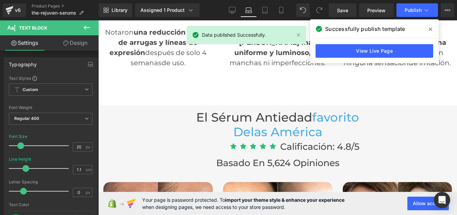
scroll to position [2017, 0]
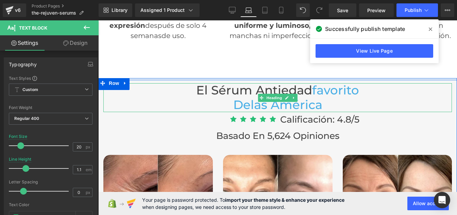
click at [233, 98] on span "de" at bounding box center [241, 105] width 17 height 15
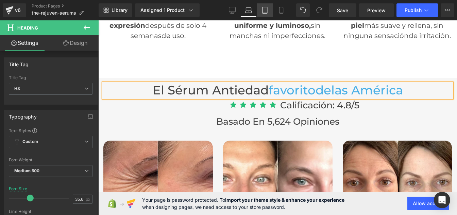
click at [265, 12] on icon at bounding box center [265, 12] width 5 height 0
type input "28.4"
type input "100"
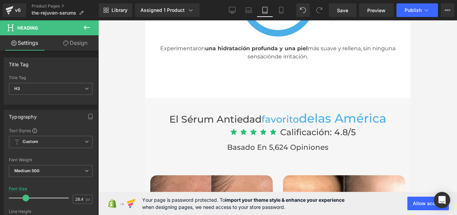
scroll to position [3175, 0]
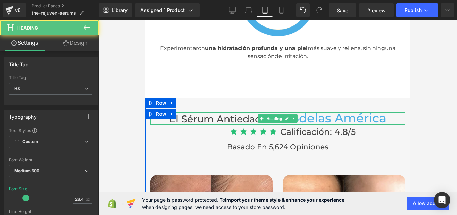
click at [299, 119] on span "de" at bounding box center [307, 118] width 16 height 15
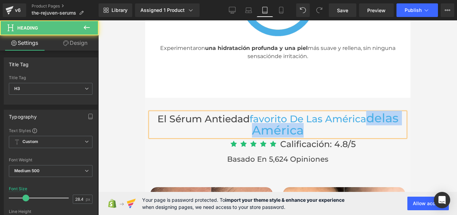
drag, startPoint x: 253, startPoint y: 127, endPoint x: 354, endPoint y: 131, distance: 101.1
click at [354, 131] on h3 "El sérum antiedad favorito De Las América de [GEOGRAPHIC_DATA]" at bounding box center [277, 125] width 255 height 25
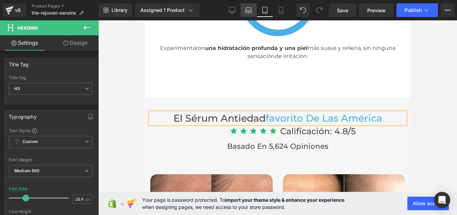
click at [250, 14] on link "Laptop" at bounding box center [249, 10] width 16 height 14
type input "35.6"
type input "100"
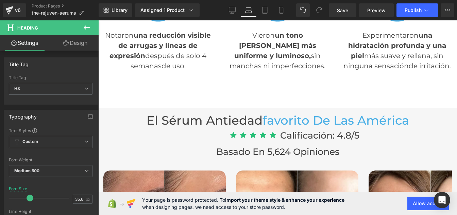
scroll to position [1976, 0]
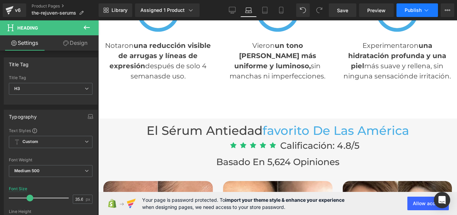
click at [418, 14] on button "Publish" at bounding box center [418, 10] width 42 height 14
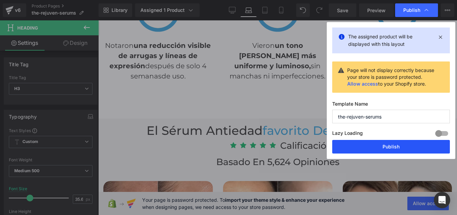
click at [384, 146] on button "Publish" at bounding box center [392, 147] width 118 height 14
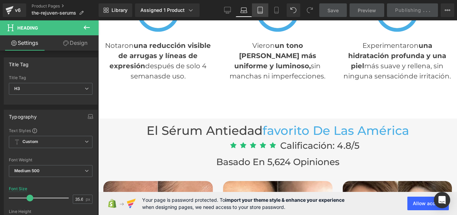
click at [260, 13] on icon at bounding box center [260, 10] width 7 height 7
type input "28.4"
type input "100"
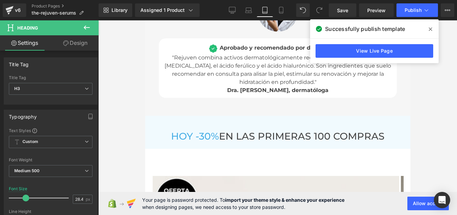
scroll to position [3582, 0]
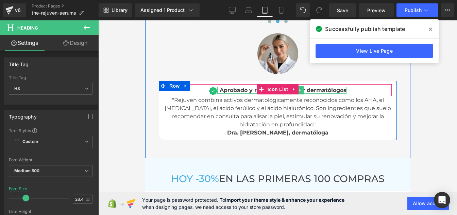
click at [226, 90] on span "Aprobado y recomendado por dermatólogos" at bounding box center [283, 90] width 127 height 6
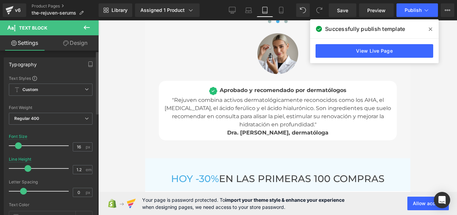
type input "1.4"
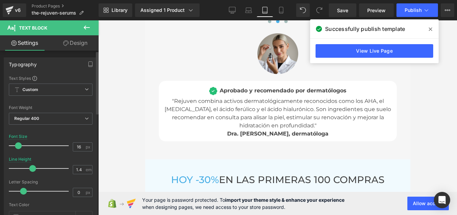
drag, startPoint x: 28, startPoint y: 168, endPoint x: 32, endPoint y: 169, distance: 4.2
click at [32, 169] on span at bounding box center [32, 168] width 7 height 7
click at [419, 6] on button "Publish" at bounding box center [418, 10] width 42 height 14
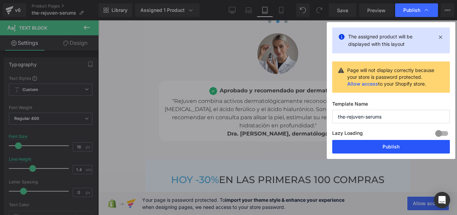
click at [376, 145] on button "Publish" at bounding box center [392, 147] width 118 height 14
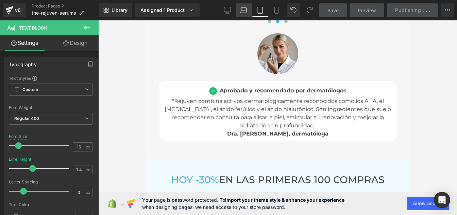
click at [242, 16] on link "Laptop" at bounding box center [244, 10] width 16 height 14
click at [243, 14] on link "Laptop" at bounding box center [244, 10] width 16 height 14
type input "20"
type input "1.2"
type input "100"
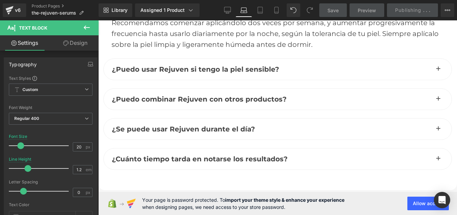
click at [243, 14] on link "Laptop" at bounding box center [244, 10] width 16 height 14
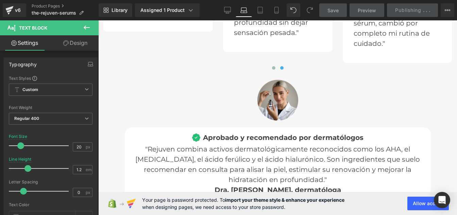
scroll to position [2408, 0]
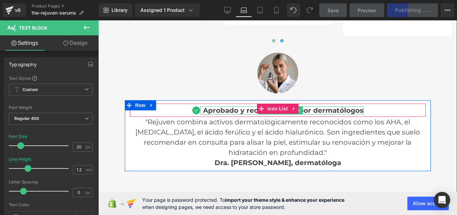
click at [212, 107] on div "Aprobado y recomendado por dermatólogos Text Block" at bounding box center [281, 111] width 163 height 8
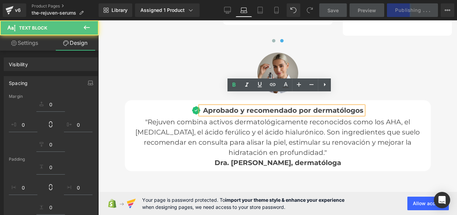
click at [211, 107] on span "Aprobado y recomendado por dermatólogos" at bounding box center [283, 111] width 161 height 8
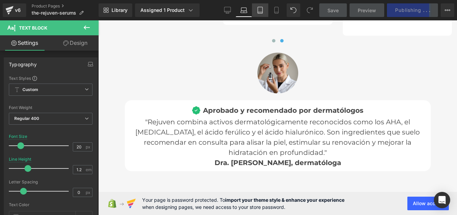
drag, startPoint x: 261, startPoint y: 11, endPoint x: 111, endPoint y: 104, distance: 176.7
click at [261, 11] on icon at bounding box center [260, 10] width 7 height 7
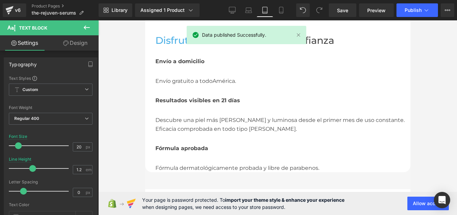
type input "16"
type input "1.4"
type input "100"
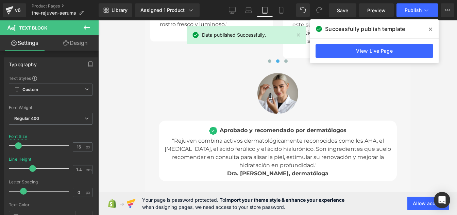
scroll to position [3542, 0]
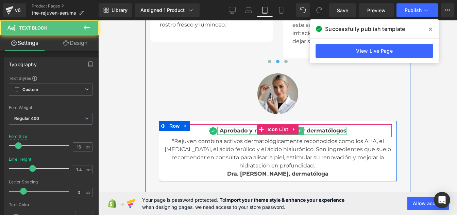
click at [226, 129] on span "Aprobado y recomendado por dermatólogos" at bounding box center [283, 131] width 127 height 6
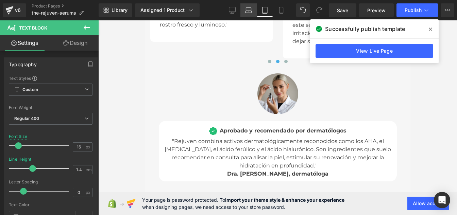
drag, startPoint x: 249, startPoint y: 16, endPoint x: 156, endPoint y: 126, distance: 143.5
click at [249, 16] on link "Laptop" at bounding box center [249, 10] width 16 height 14
type input "20"
type input "1.2"
type input "100"
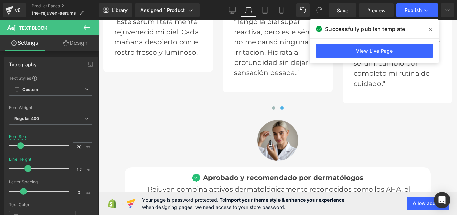
scroll to position [2368, 0]
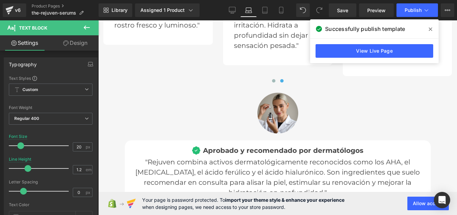
click at [225, 144] on div "Image Aprobado y recomendado por dermatólogos Text Block Icon List" at bounding box center [278, 150] width 296 height 13
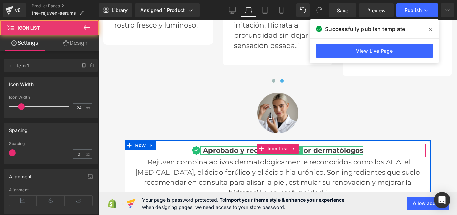
click at [219, 147] on span "Aprobado y recomendado por dermatólogos" at bounding box center [283, 151] width 161 height 8
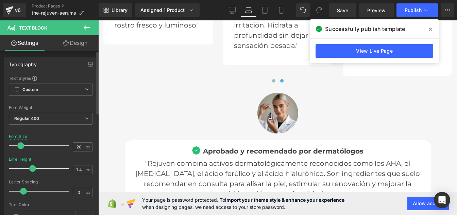
type input "1.3"
drag, startPoint x: 28, startPoint y: 169, endPoint x: 30, endPoint y: 174, distance: 4.9
click at [30, 174] on div at bounding box center [40, 169] width 56 height 14
click at [416, 17] on div "Library Assigned 1 Product Product Preview Rejuven - Suero de noche antiedad Ma…" at bounding box center [278, 10] width 359 height 20
click at [414, 16] on button "Publish" at bounding box center [418, 10] width 42 height 14
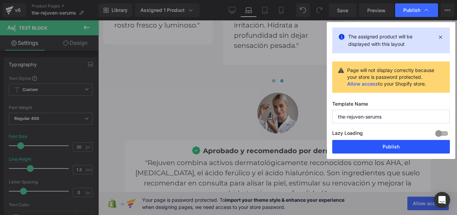
drag, startPoint x: 374, startPoint y: 152, endPoint x: 191, endPoint y: 157, distance: 182.8
click at [374, 152] on button "Publish" at bounding box center [392, 147] width 118 height 14
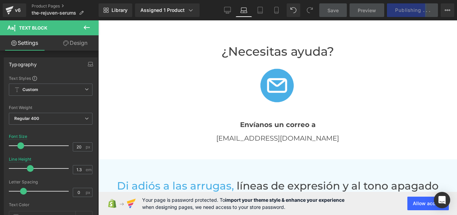
scroll to position [1532, 0]
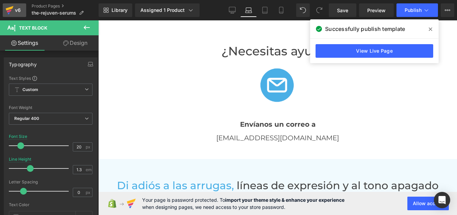
click at [16, 10] on div "v6" at bounding box center [18, 10] width 9 height 9
